Goal: Task Accomplishment & Management: Manage account settings

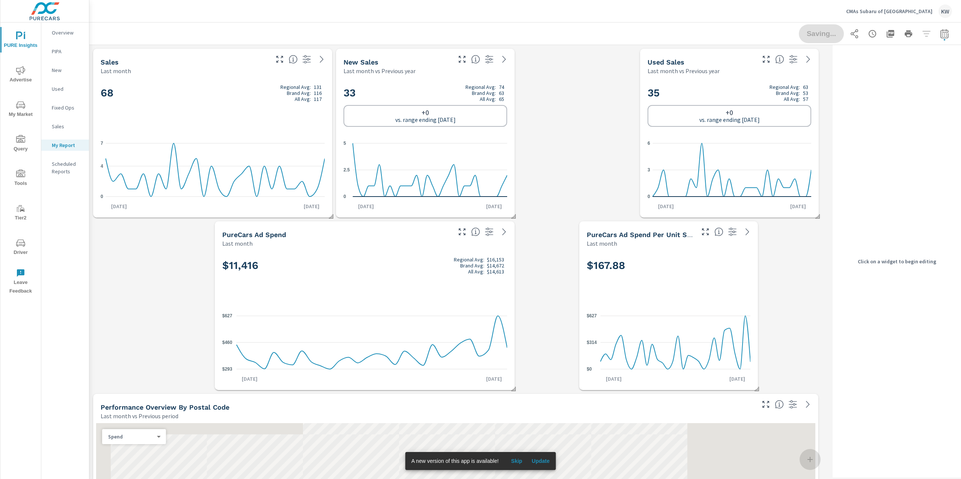
scroll to position [6064, 748]
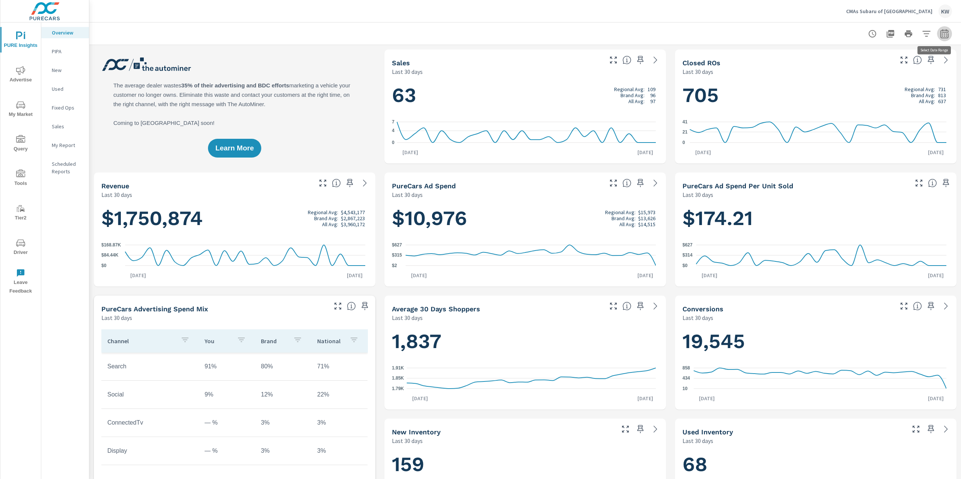
click at [942, 38] on button "button" at bounding box center [944, 33] width 15 height 15
click at [886, 67] on select "Custom Yesterday Last week Last 7 days Last 14 days Last 30 days Last 45 days L…" at bounding box center [876, 64] width 75 height 15
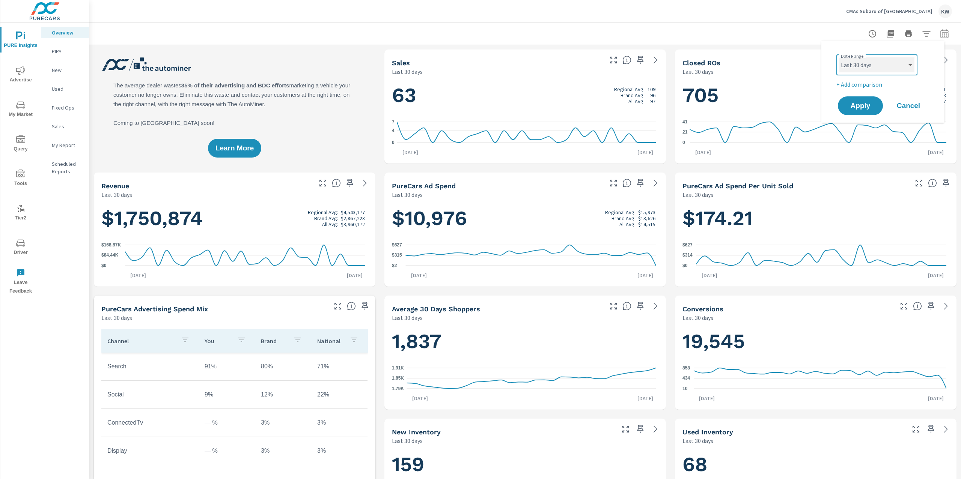
select select "Last month"
click at [839, 57] on select "Custom Yesterday Last week Last 7 days Last 14 days Last 30 days Last 45 days L…" at bounding box center [876, 64] width 75 height 15
click at [868, 103] on span "Apply" at bounding box center [860, 105] width 31 height 7
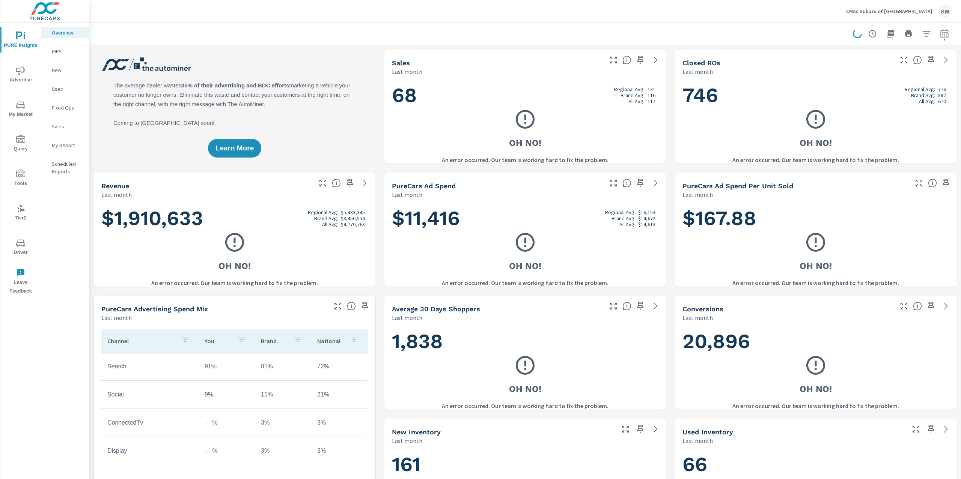
click at [917, 9] on p "CMAs Subaru of Winchester" at bounding box center [889, 11] width 86 height 7
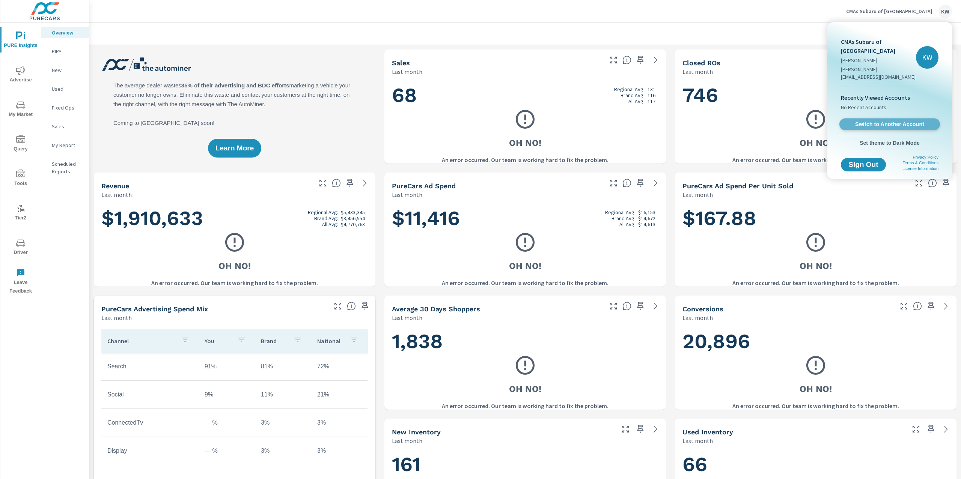
click at [874, 121] on span "Switch to Another Account" at bounding box center [890, 124] width 92 height 7
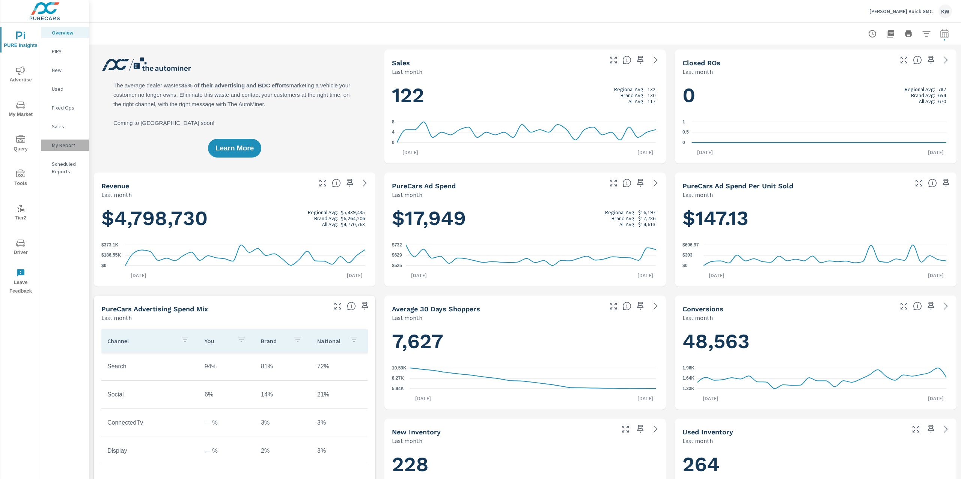
click at [73, 148] on p "My Report" at bounding box center [67, 146] width 31 height 8
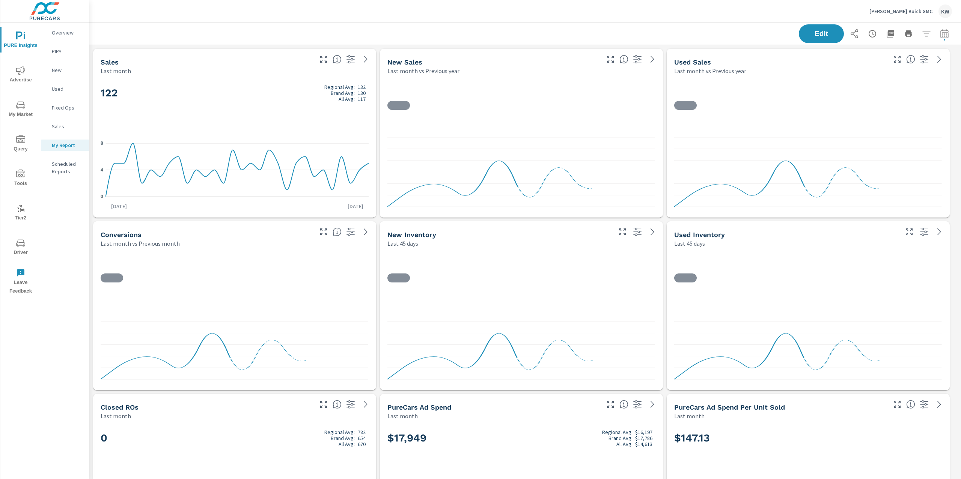
scroll to position [3473, 880]
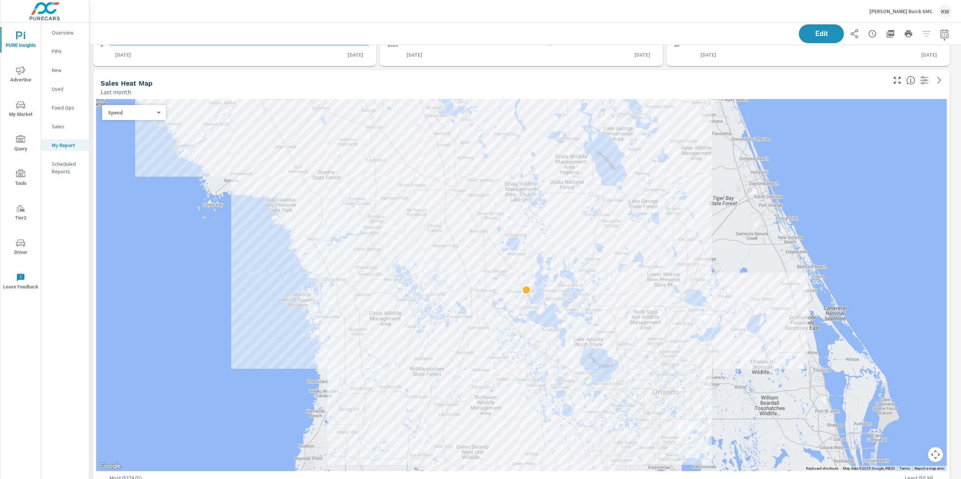
scroll to position [512, 0]
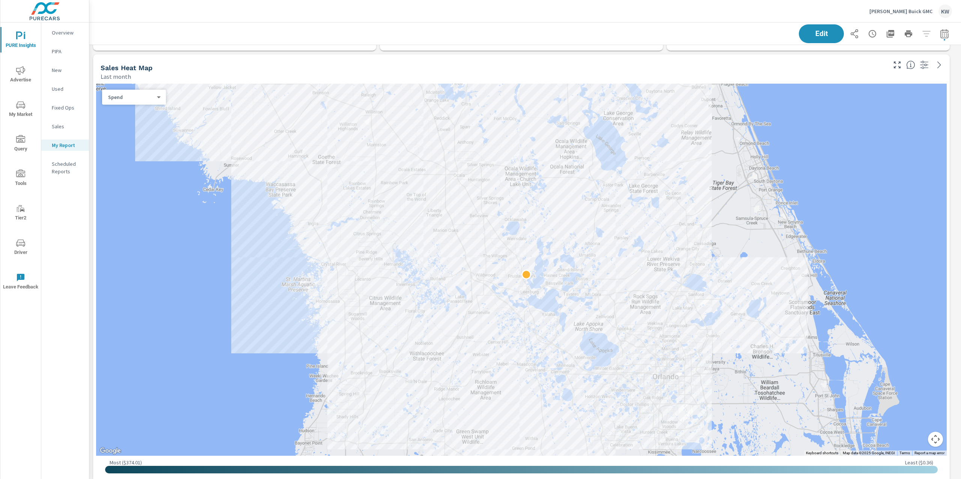
click at [143, 102] on div "Spend 0 ​" at bounding box center [134, 97] width 64 height 15
click at [147, 99] on body "PURE Insights Advertise My Market Query Tools Tier2 Driver Leave Feedback Overv…" at bounding box center [480, 239] width 961 height 479
click at [142, 110] on li "Sales" at bounding box center [131, 109] width 58 height 12
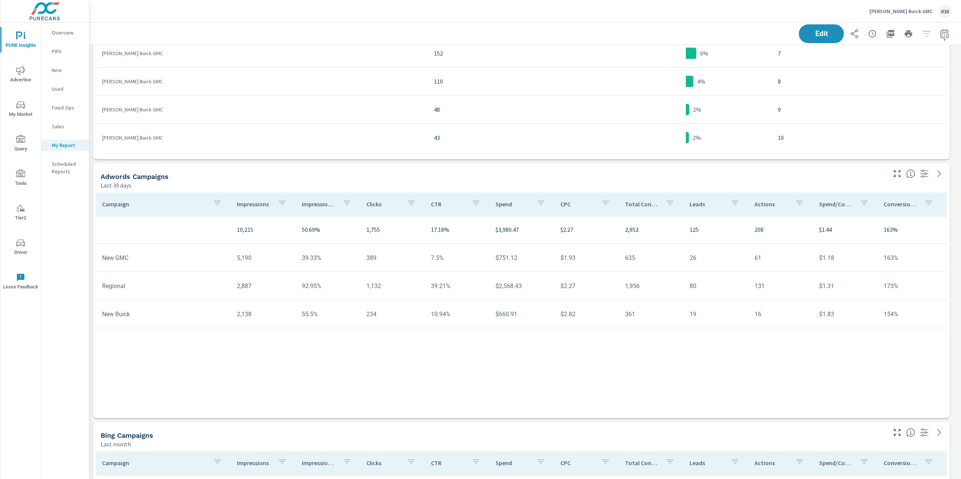
scroll to position [2402, 0]
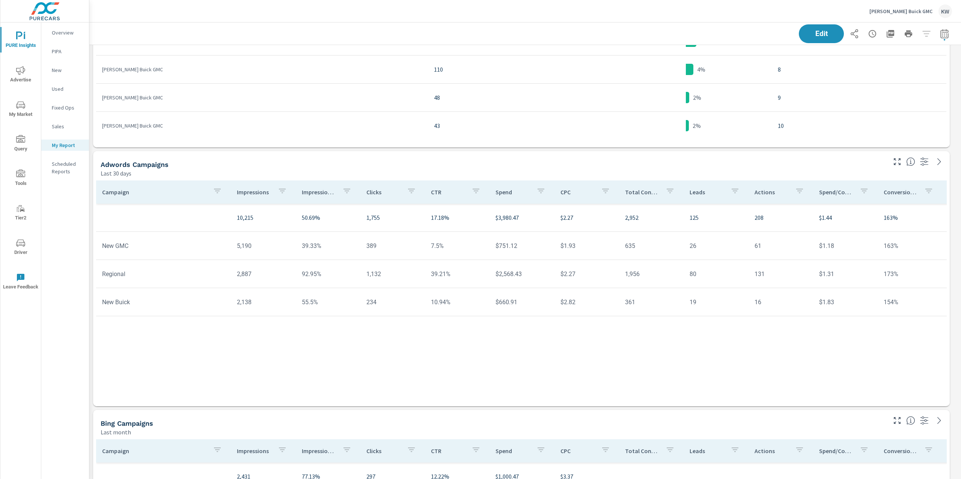
click at [315, 193] on p "Impression Share" at bounding box center [319, 192] width 35 height 8
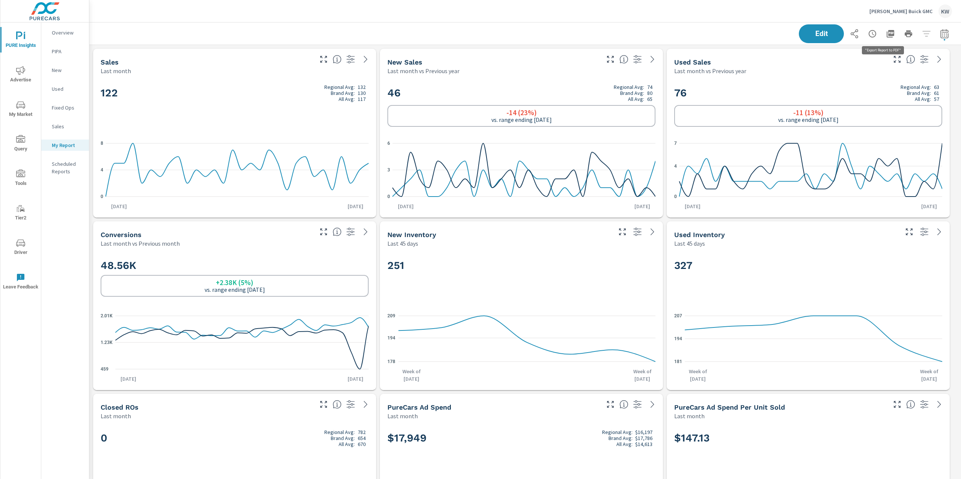
scroll to position [3473, 880]
click at [887, 36] on icon "button" at bounding box center [891, 34] width 8 height 8
click at [914, 10] on p "[PERSON_NAME] Buick GMC" at bounding box center [900, 11] width 63 height 7
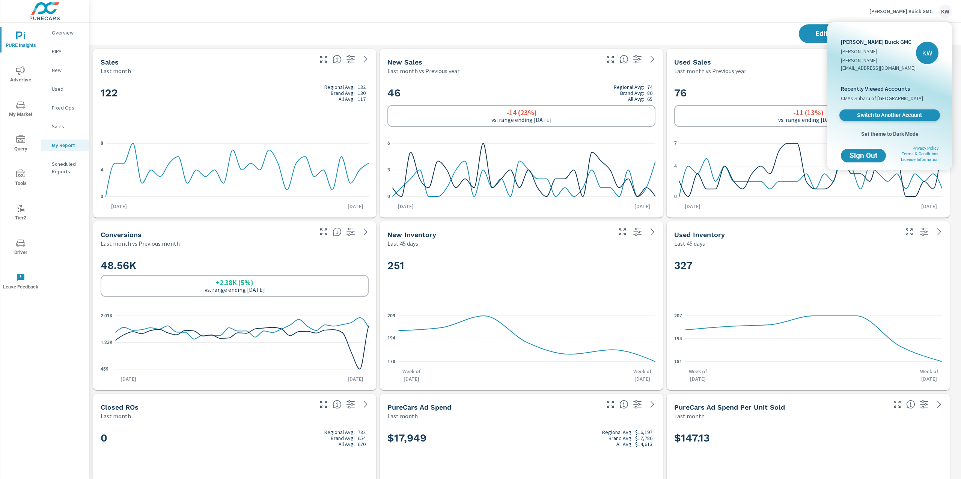
click at [888, 112] on span "Switch to Another Account" at bounding box center [890, 115] width 92 height 7
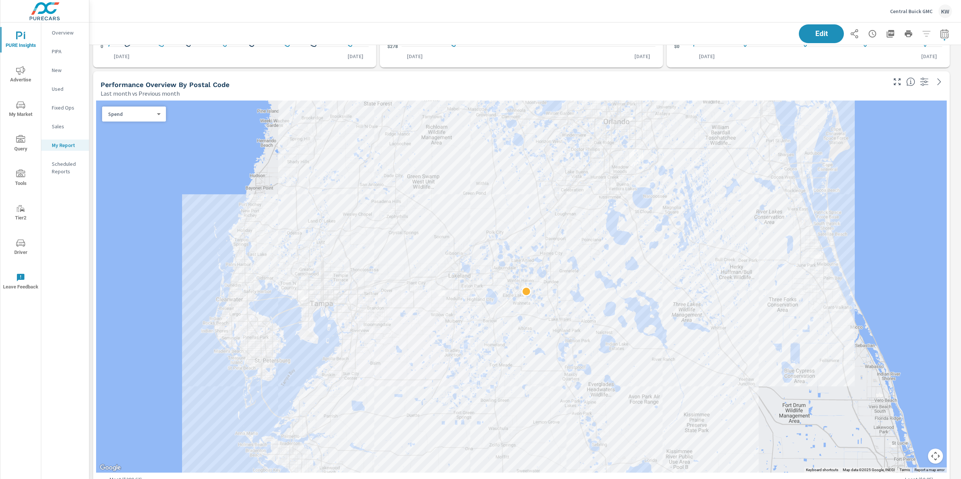
scroll to position [500, 0]
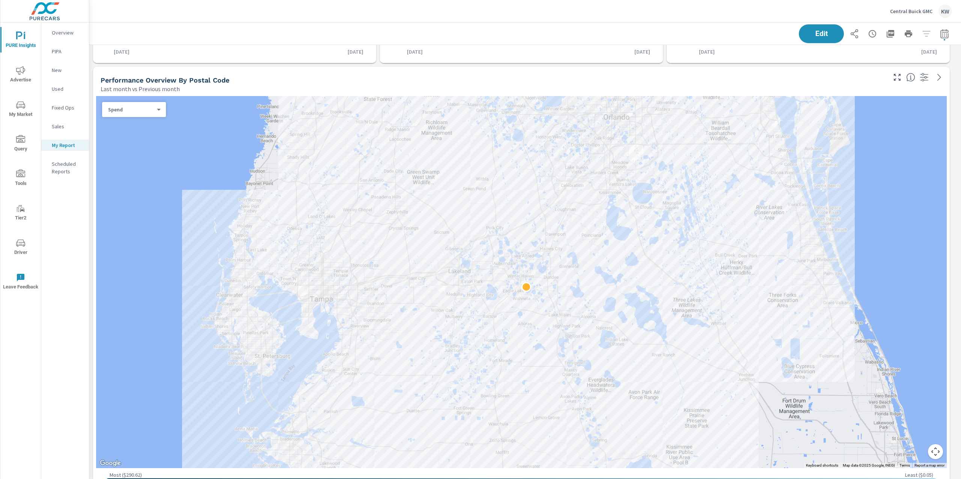
click at [163, 110] on div "Spend 0 ​" at bounding box center [134, 109] width 64 height 15
click at [149, 111] on body "PURE Insights Advertise My Market Query Tools Tier2 Driver Leave Feedback Overv…" at bounding box center [480, 239] width 961 height 479
click at [137, 122] on li "Sales" at bounding box center [131, 122] width 58 height 12
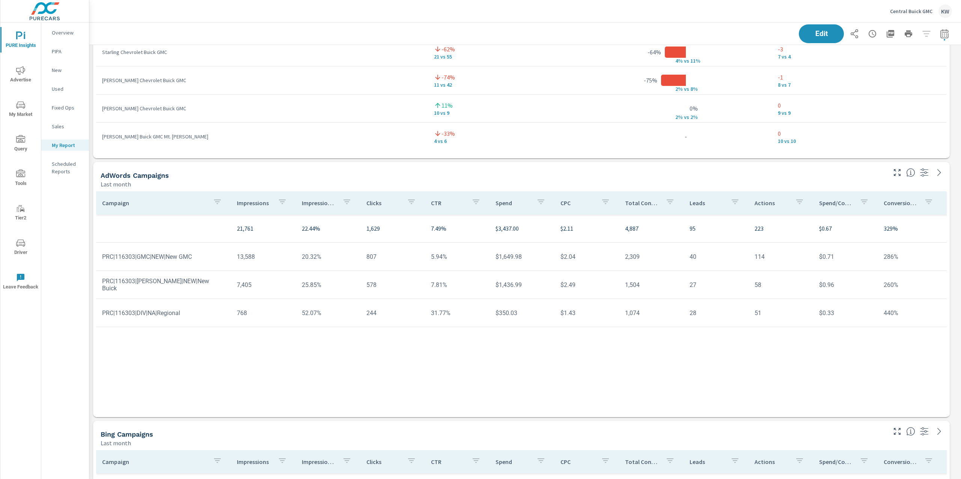
scroll to position [3181, 0]
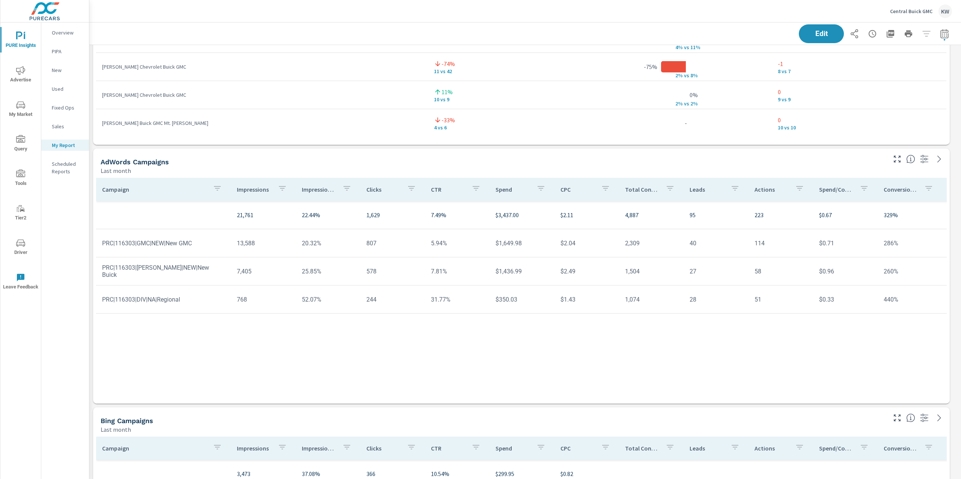
click at [313, 195] on div "Impression Share" at bounding box center [328, 189] width 53 height 17
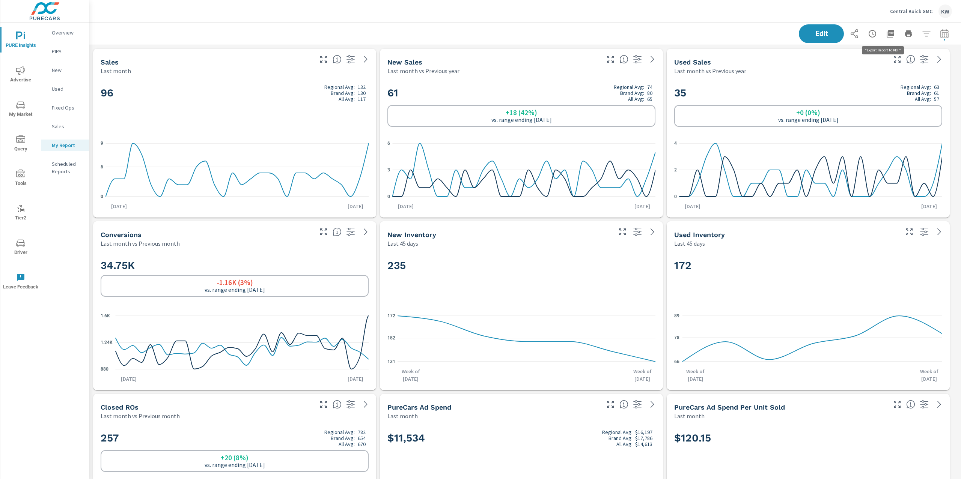
scroll to position [4250, 880]
click at [887, 35] on icon "button" at bounding box center [891, 34] width 8 height 8
click at [590, 25] on div "Edit" at bounding box center [525, 34] width 854 height 22
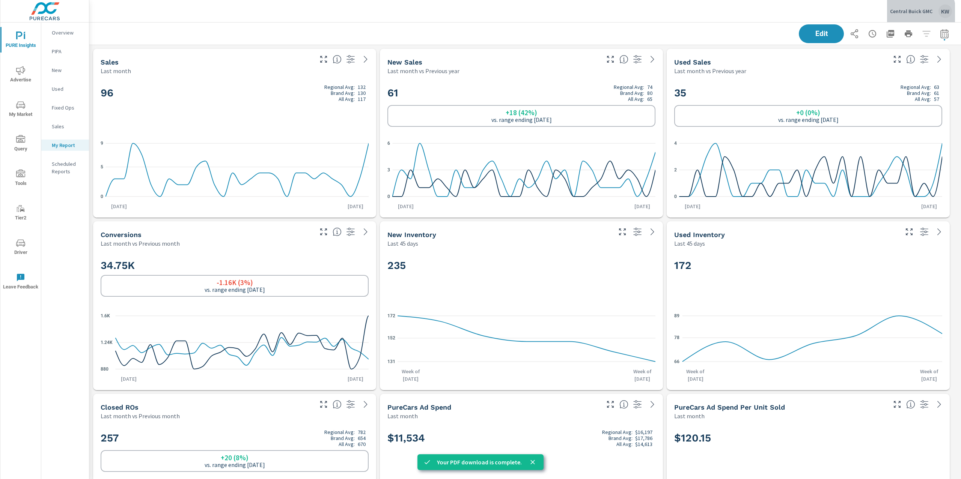
click at [912, 13] on p "Central Buick GMC" at bounding box center [911, 11] width 42 height 7
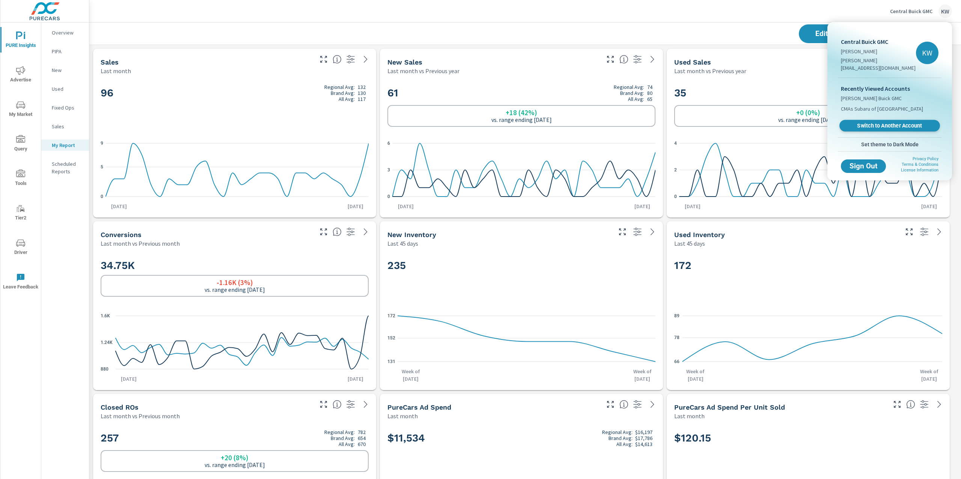
click at [886, 122] on span "Switch to Another Account" at bounding box center [890, 125] width 92 height 7
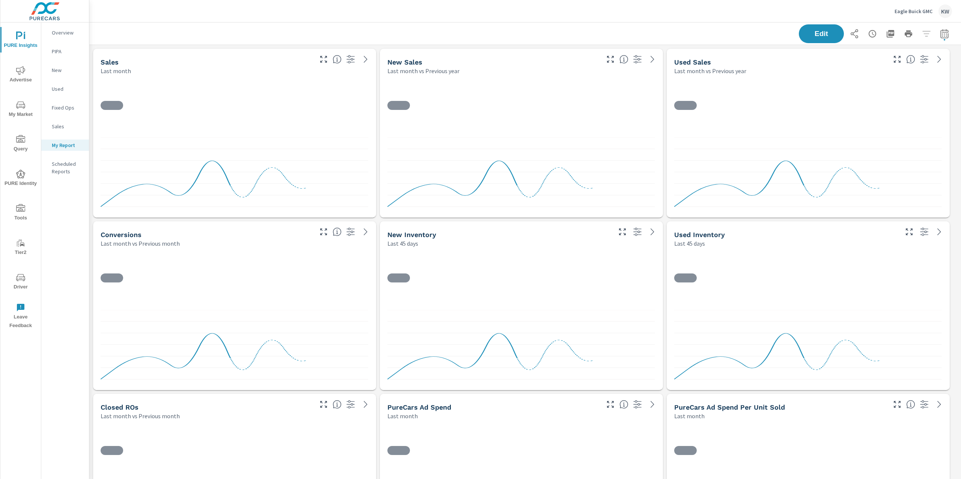
scroll to position [3214, 880]
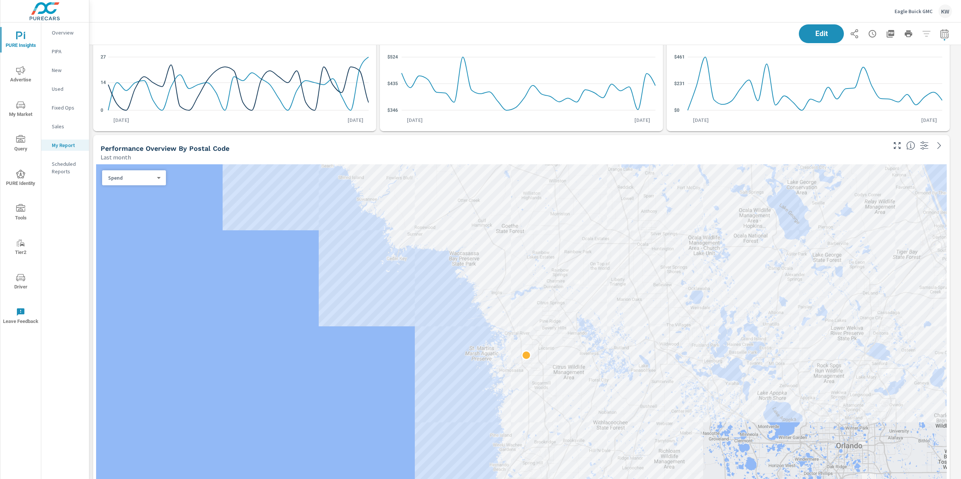
scroll to position [462, 0]
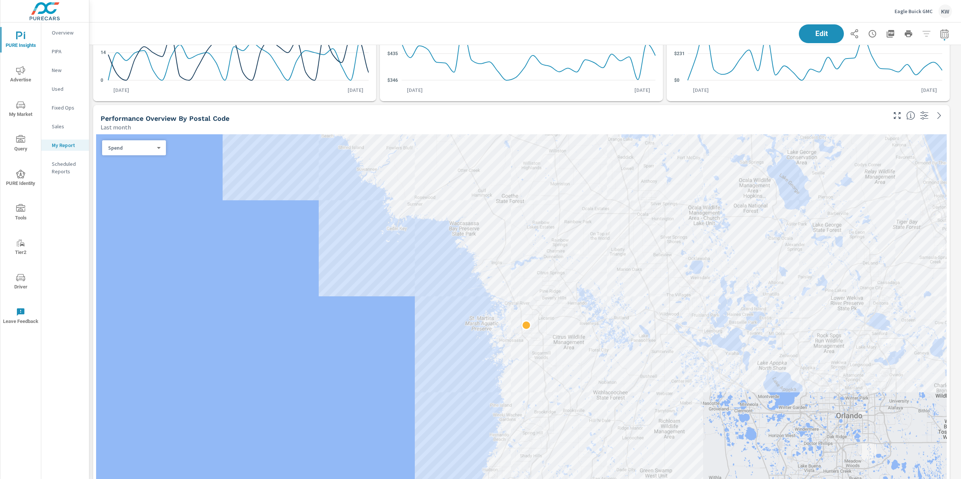
click at [155, 150] on body "PURE Insights Advertise My Market Query PURE Identity Tools Tier2 Driver Leave …" at bounding box center [480, 239] width 961 height 479
click at [146, 158] on li "Sales" at bounding box center [131, 160] width 58 height 12
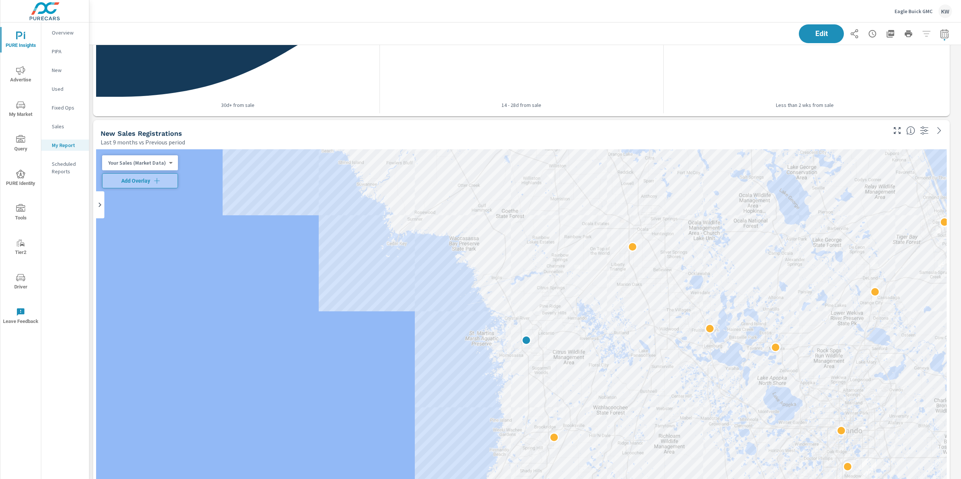
scroll to position [1703, 0]
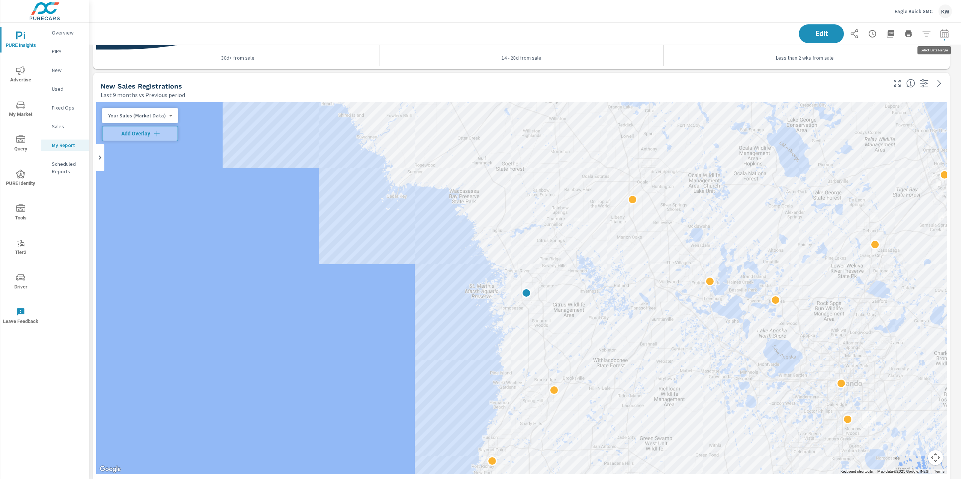
click at [941, 34] on icon "button" at bounding box center [944, 33] width 8 height 9
select select "Last month"
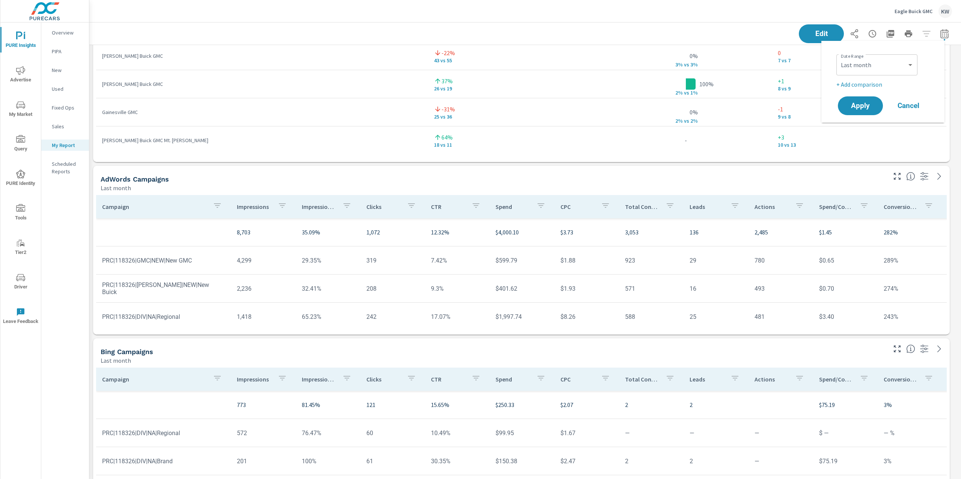
scroll to position [2442, 0]
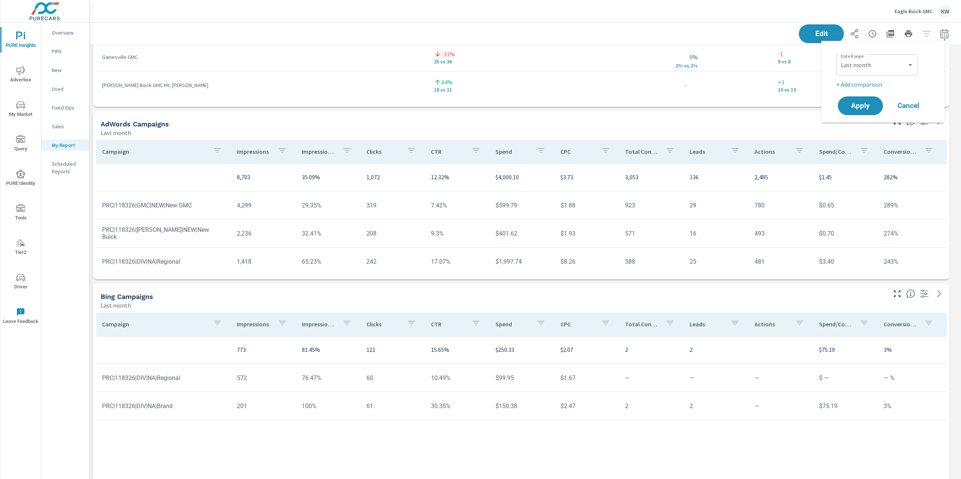
click at [919, 107] on span "Cancel" at bounding box center [908, 105] width 30 height 7
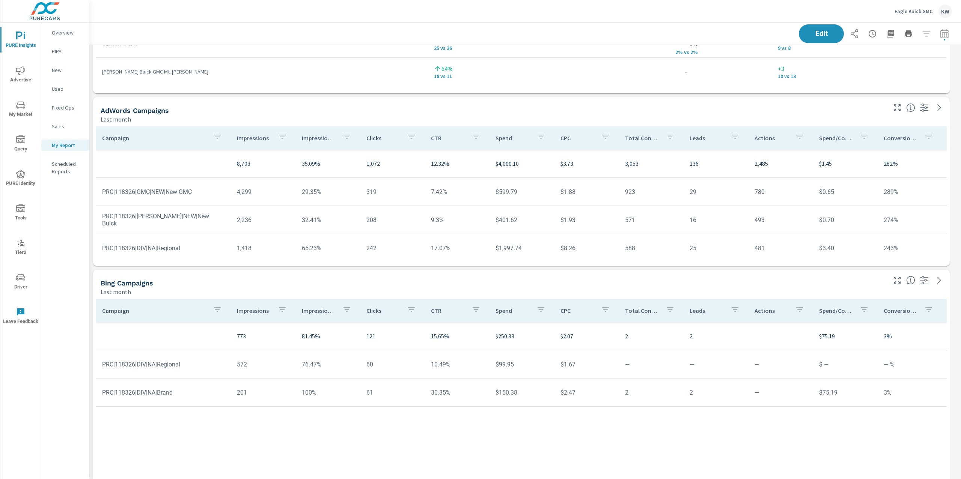
scroll to position [2463, 0]
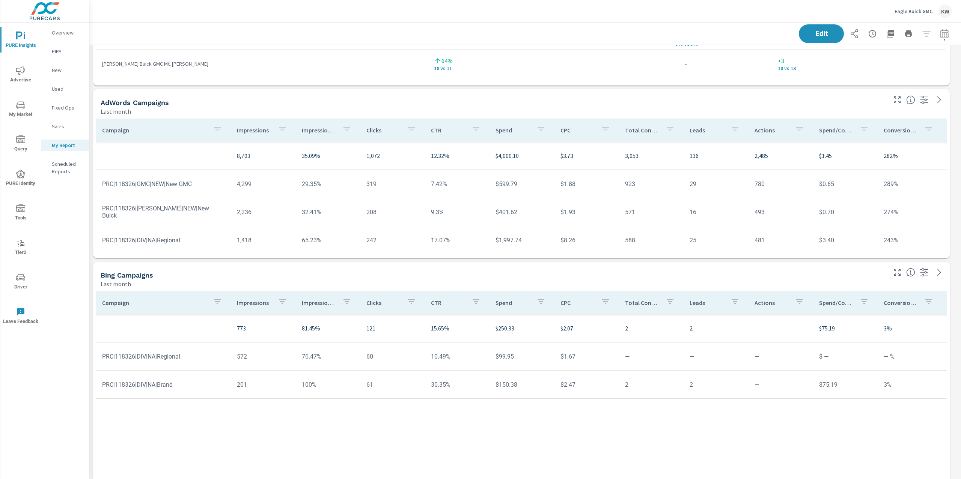
click at [315, 134] on p "Impression Share" at bounding box center [319, 131] width 35 height 8
click at [822, 35] on span "Edit" at bounding box center [821, 33] width 31 height 7
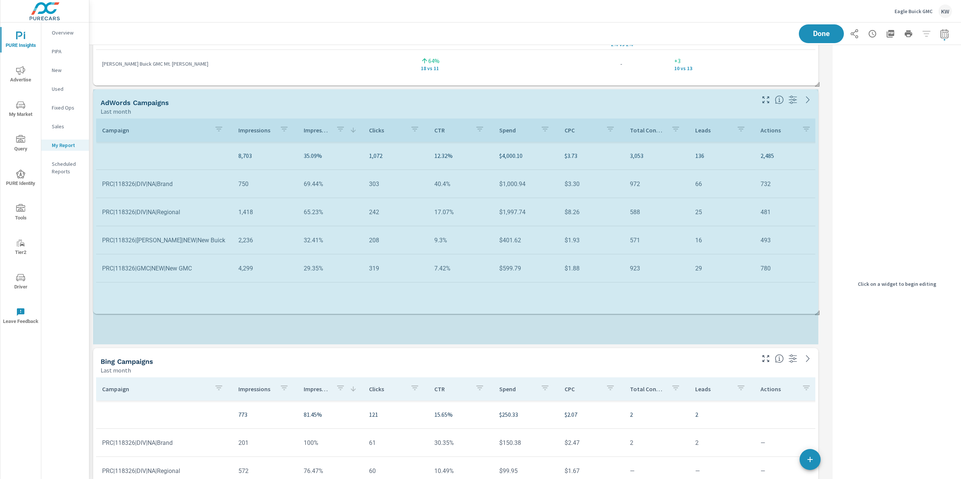
scroll to position [3301, 748]
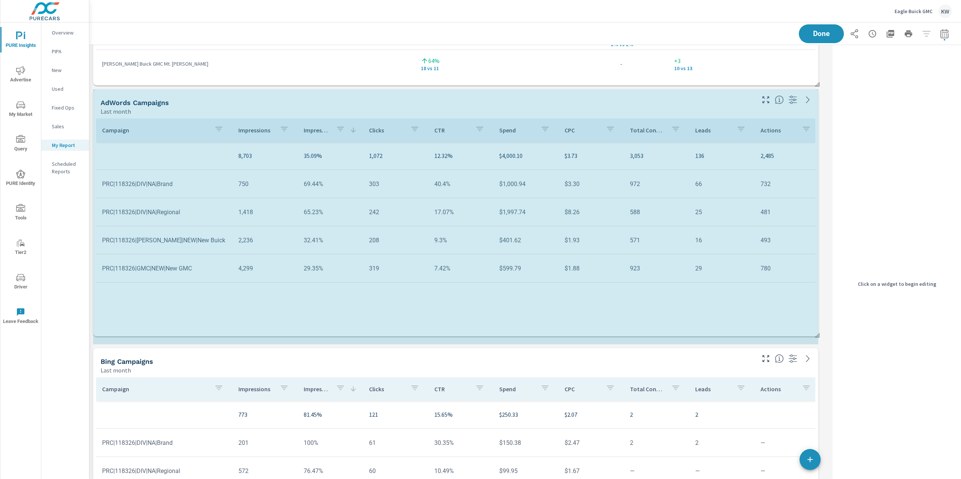
drag, startPoint x: 818, startPoint y: 256, endPoint x: 824, endPoint y: 334, distance: 78.7
